Goal: Subscribe to service/newsletter

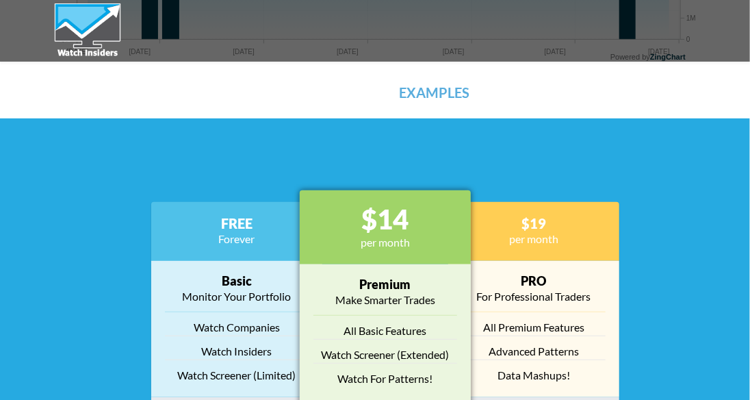
scroll to position [2190, 0]
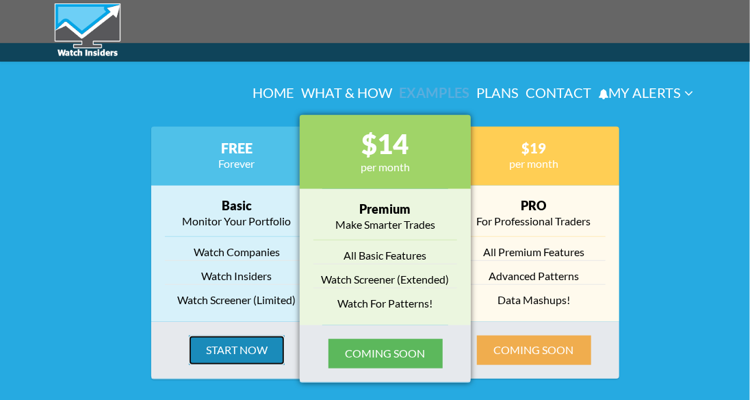
click at [246, 335] on button "Start Now" at bounding box center [237, 349] width 96 height 29
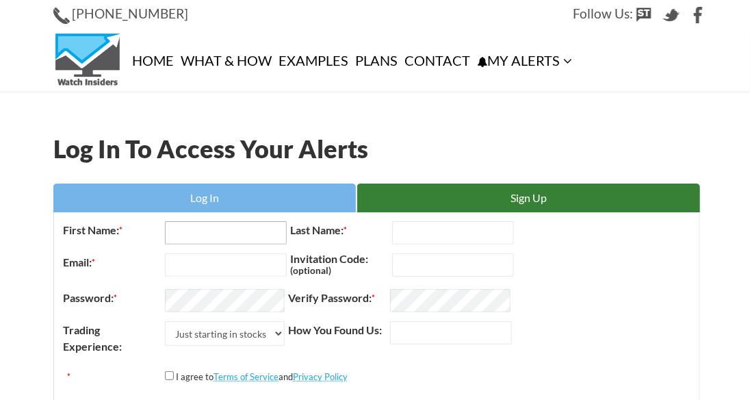
type input "Jerrod"
type input "Mason"
type input "jerrodmason@yahoo.com"
click at [251, 332] on select "Just starting in stocks I know the basics I am an active trader I am a trading …" at bounding box center [225, 333] width 120 height 25
select select "2"
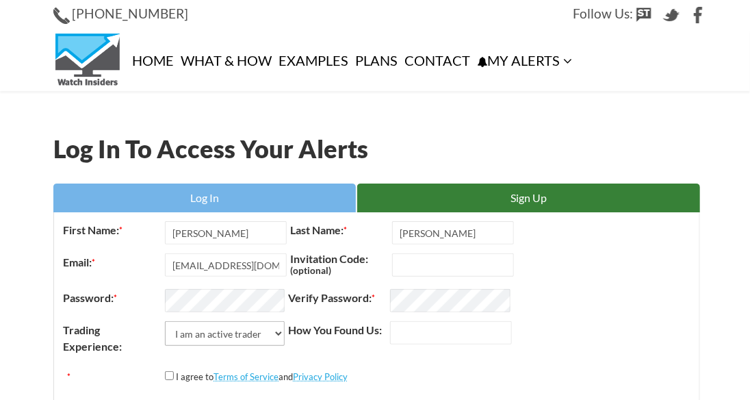
click at [165, 321] on select "Just starting in stocks I know the basics I am an active trader I am a trading …" at bounding box center [225, 333] width 120 height 25
click at [308, 333] on label "How You Found Us:" at bounding box center [339, 330] width 103 height 18
click at [390, 333] on input "How You Found Us:" at bounding box center [451, 332] width 122 height 23
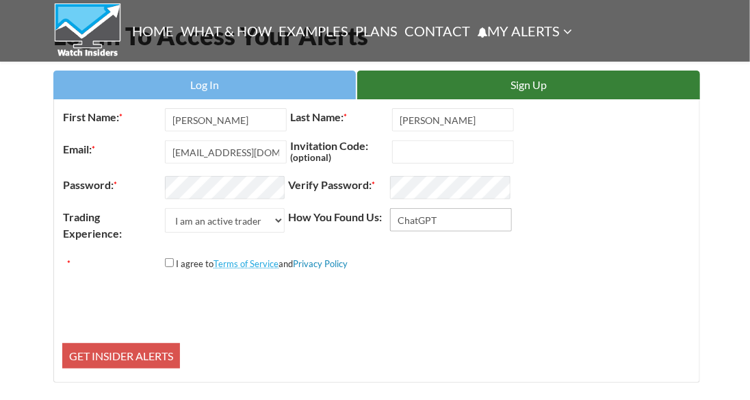
scroll to position [136, 0]
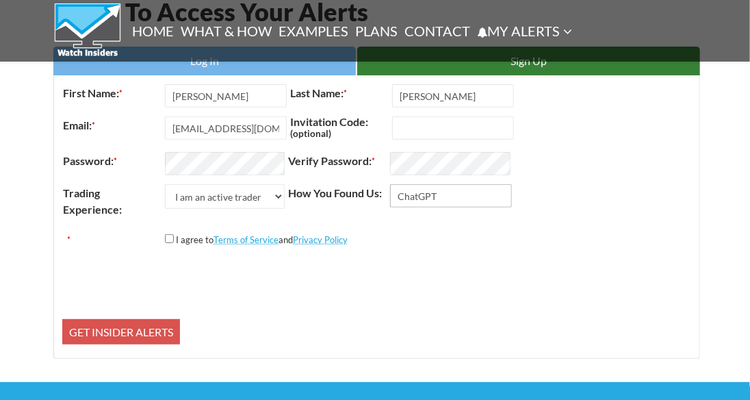
type input "ChatGPT"
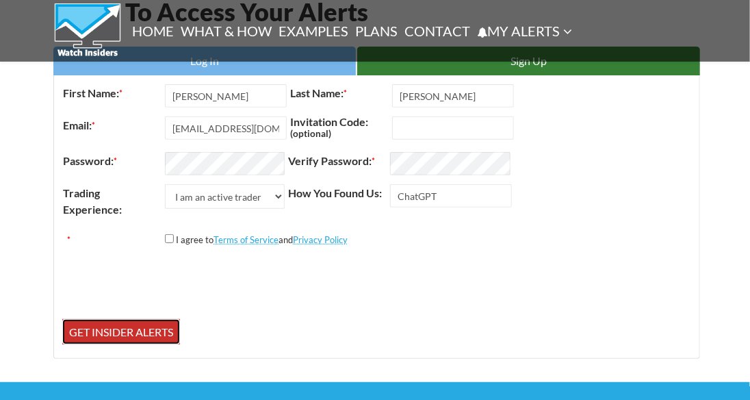
click at [141, 321] on input "Get Insider Alerts" at bounding box center [121, 332] width 118 height 26
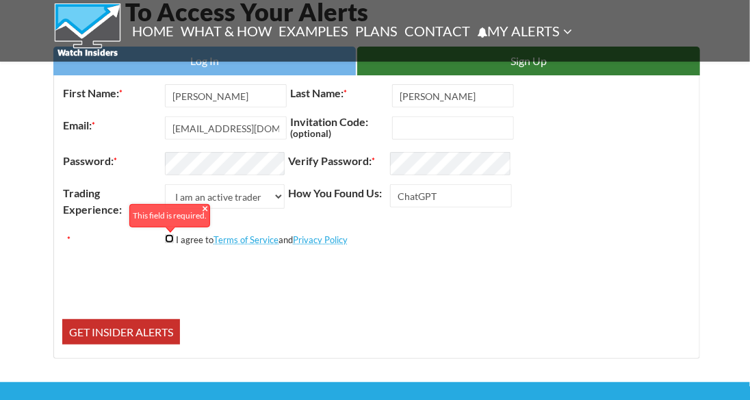
scroll to position [245, 0]
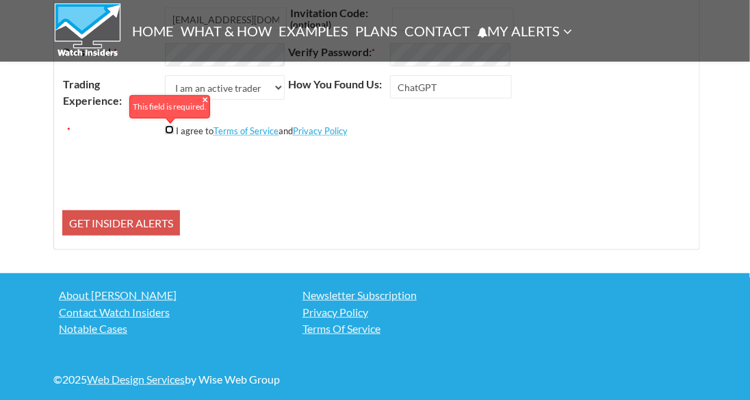
click at [168, 128] on input "*" at bounding box center [169, 129] width 9 height 9
checkbox input "true"
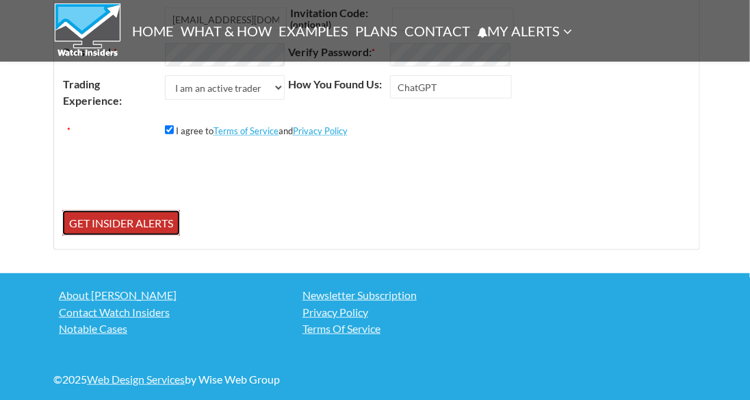
click at [149, 218] on input "Get Insider Alerts" at bounding box center [121, 223] width 118 height 26
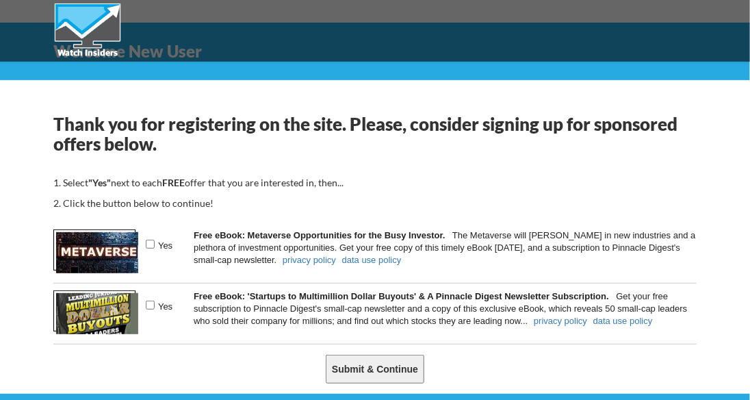
scroll to position [205, 0]
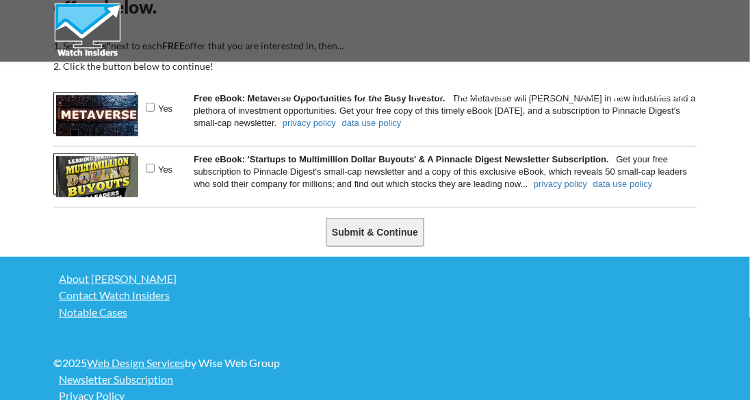
click at [387, 229] on input "Submit & Continue" at bounding box center [375, 232] width 99 height 29
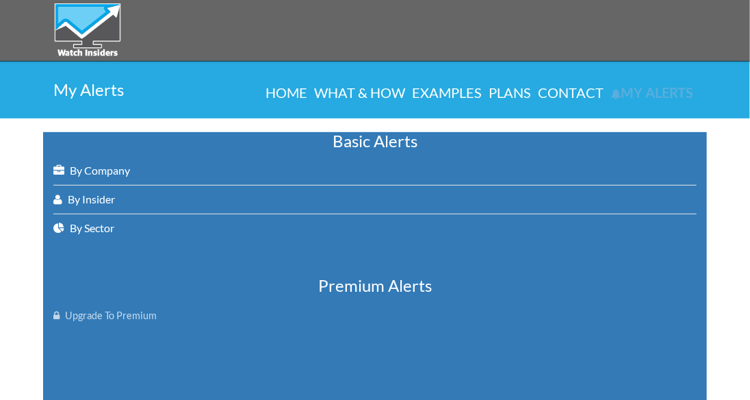
scroll to position [218, 0]
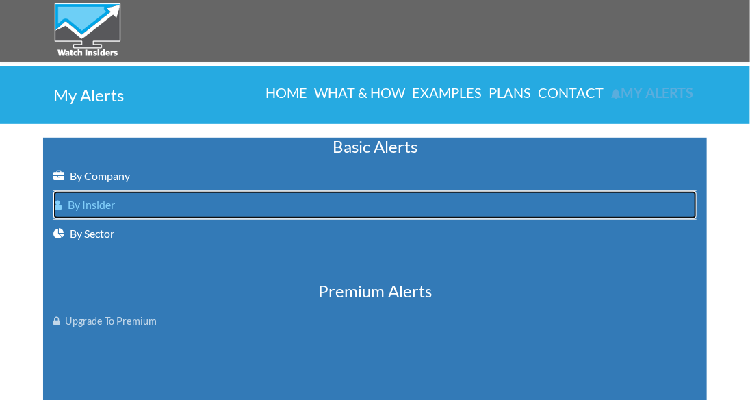
click at [112, 208] on link "By Insider" at bounding box center [375, 205] width 644 height 28
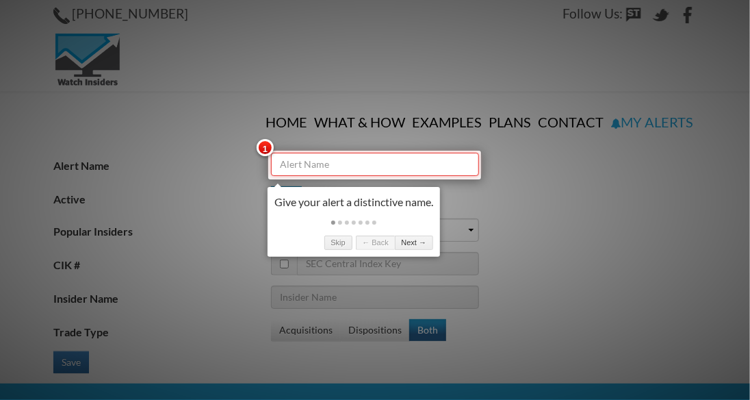
click at [301, 171] on input "Alert Name" at bounding box center [374, 164] width 207 height 23
type input "Cluster"
click at [433, 250] on link "Next →" at bounding box center [414, 243] width 38 height 14
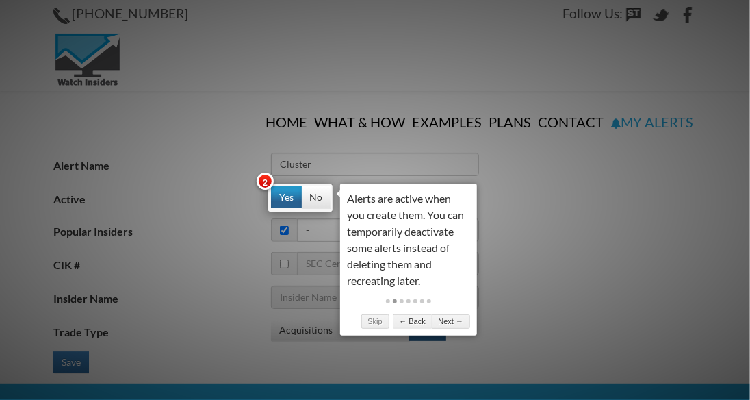
click at [607, 255] on div at bounding box center [375, 200] width 750 height 400
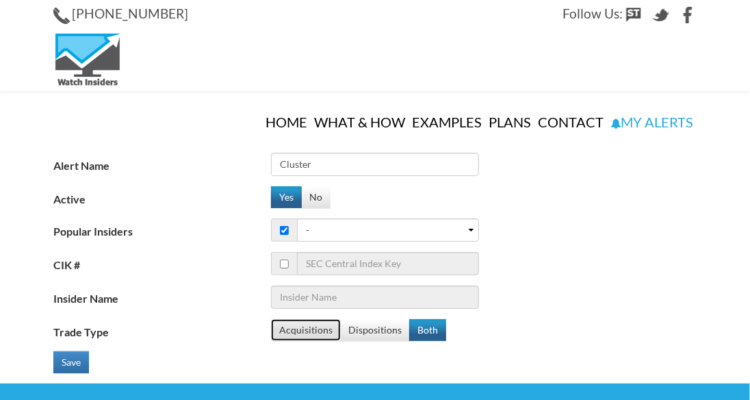
click at [320, 331] on button "Acquisitions" at bounding box center [306, 330] width 70 height 22
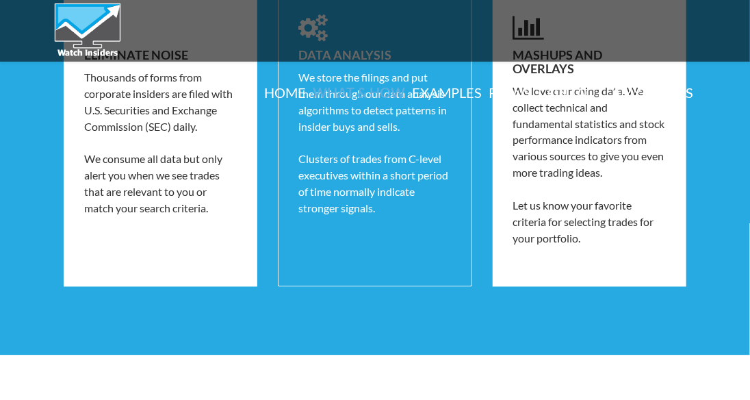
scroll to position [1027, 0]
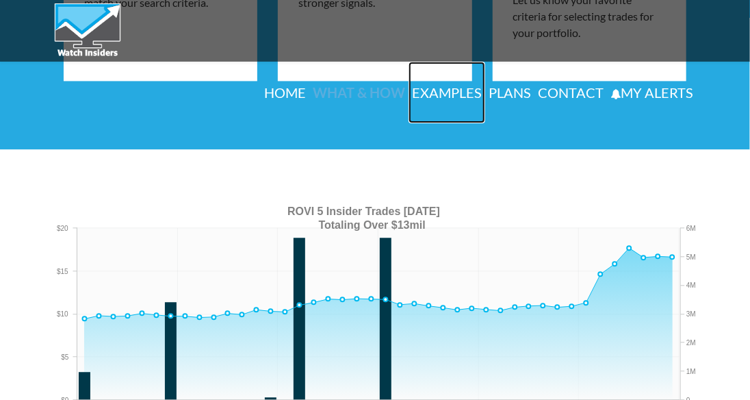
click at [442, 85] on link "Examples" at bounding box center [447, 93] width 77 height 62
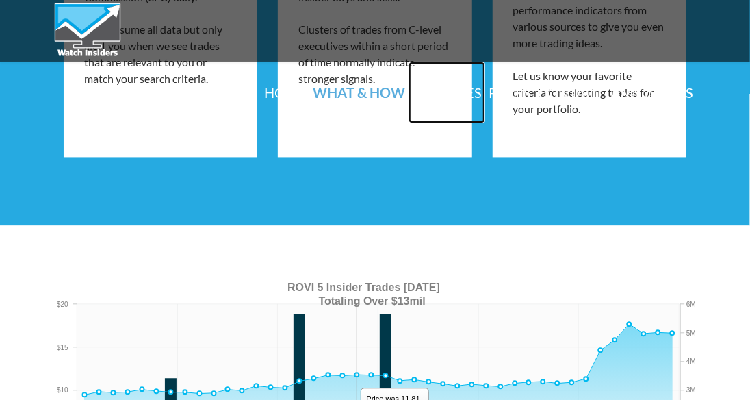
scroll to position [864, 0]
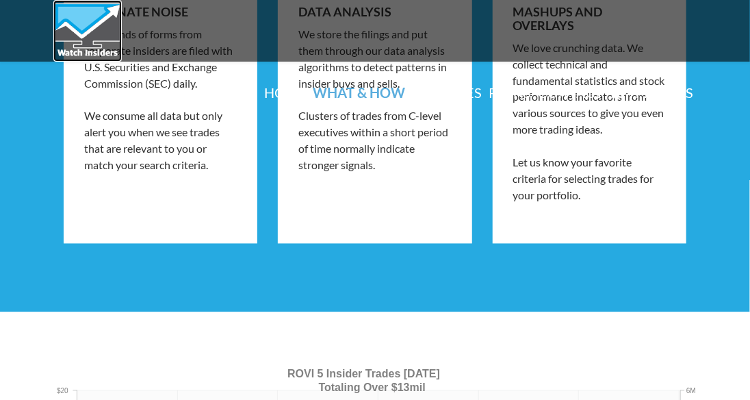
click at [0, 0] on div at bounding box center [0, 0] width 0 height 0
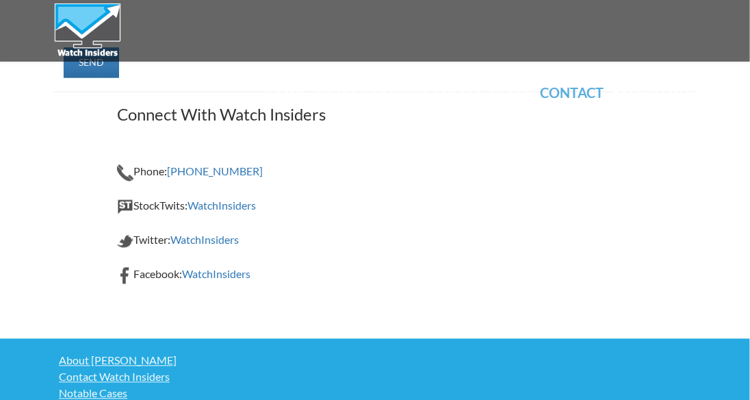
scroll to position [2875, 0]
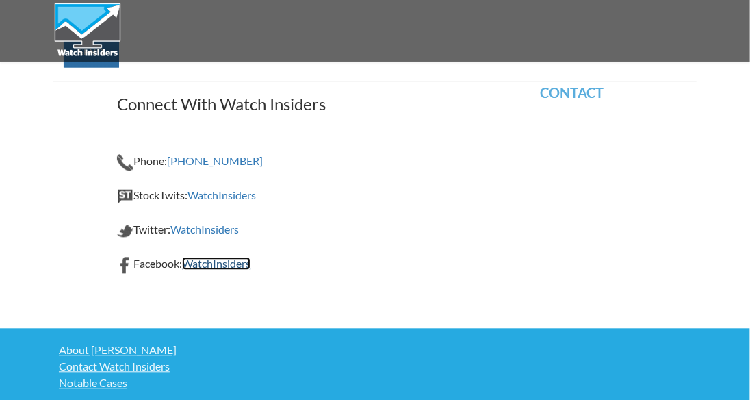
click at [208, 257] on link "WatchInsiders" at bounding box center [216, 263] width 68 height 13
